Goal: Transaction & Acquisition: Purchase product/service

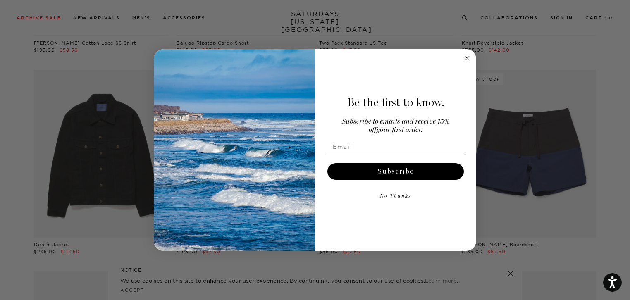
scroll to position [827, 0]
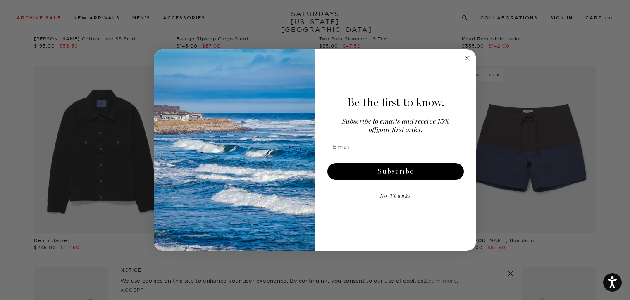
click at [466, 55] on circle "Close dialog" at bounding box center [468, 59] width 10 height 10
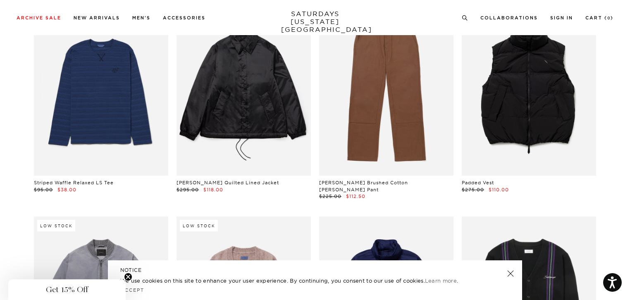
scroll to position [11575, 0]
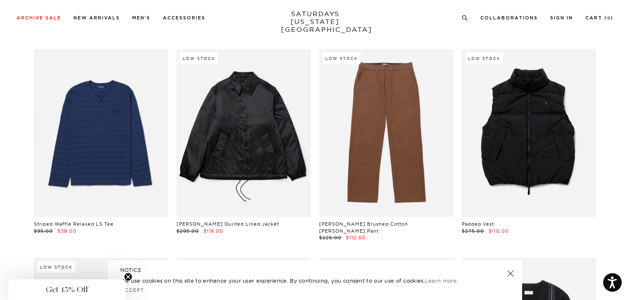
click at [510, 273] on link at bounding box center [511, 274] width 12 height 12
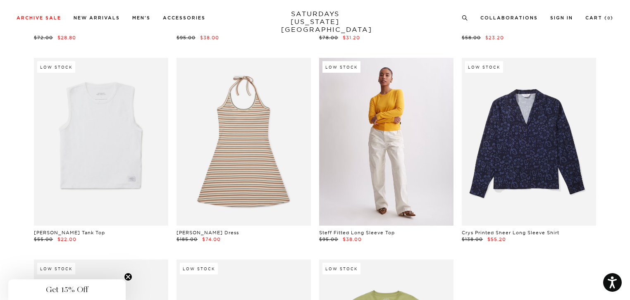
scroll to position [18190, 0]
